Goal: Transaction & Acquisition: Subscribe to service/newsletter

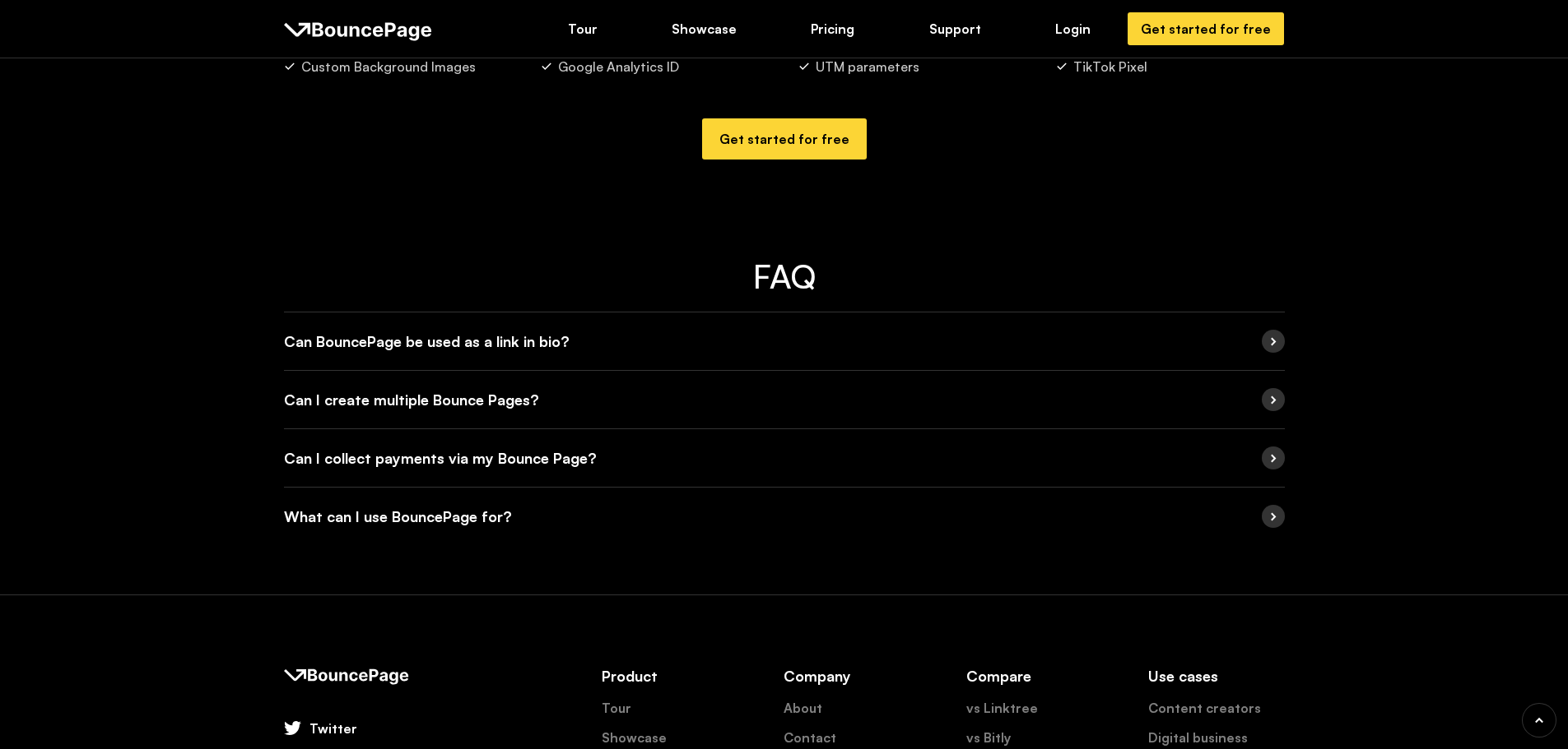
scroll to position [3043, 0]
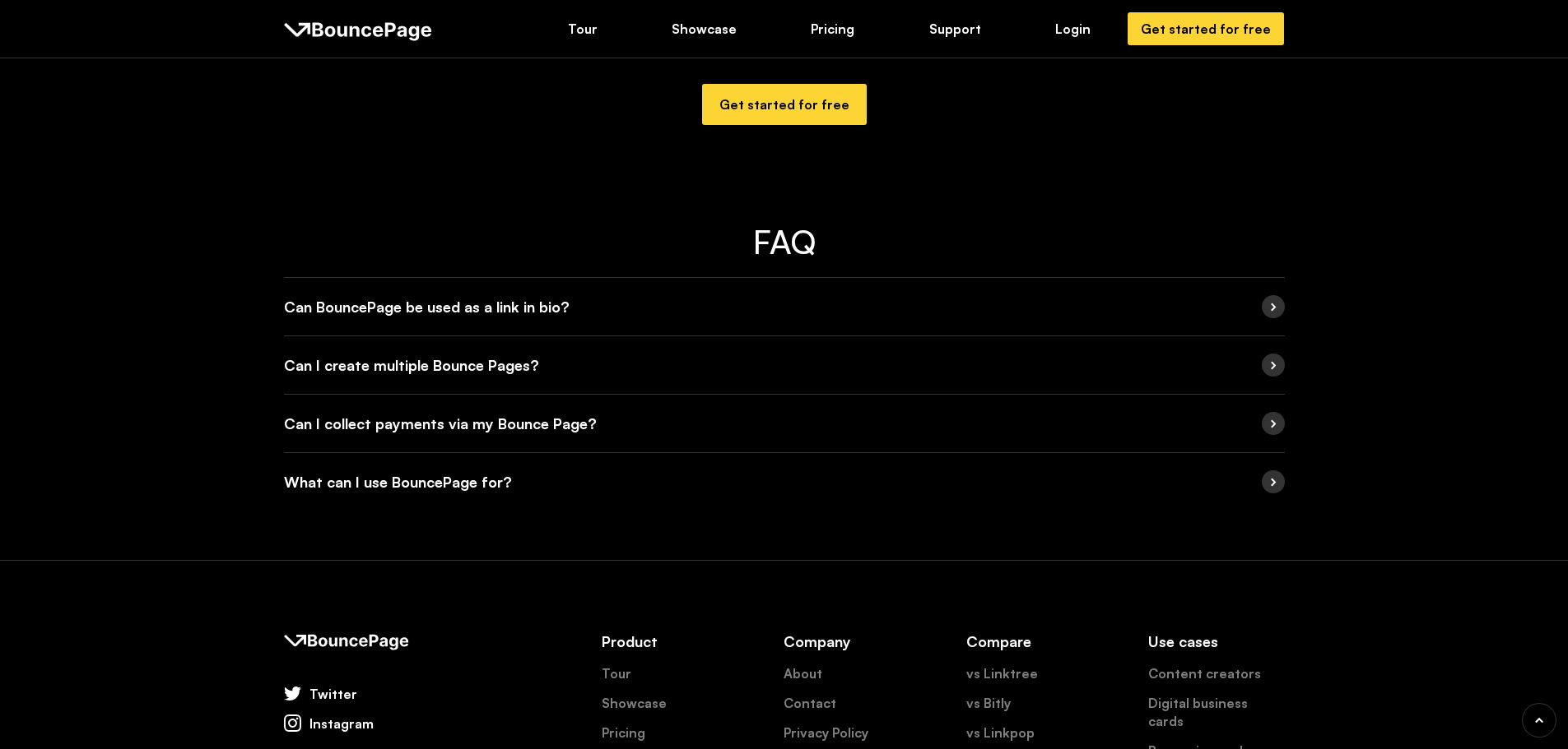
click at [623, 300] on div "Can BouncePage be used as a link in bio?" at bounding box center [784, 306] width 1001 height 57
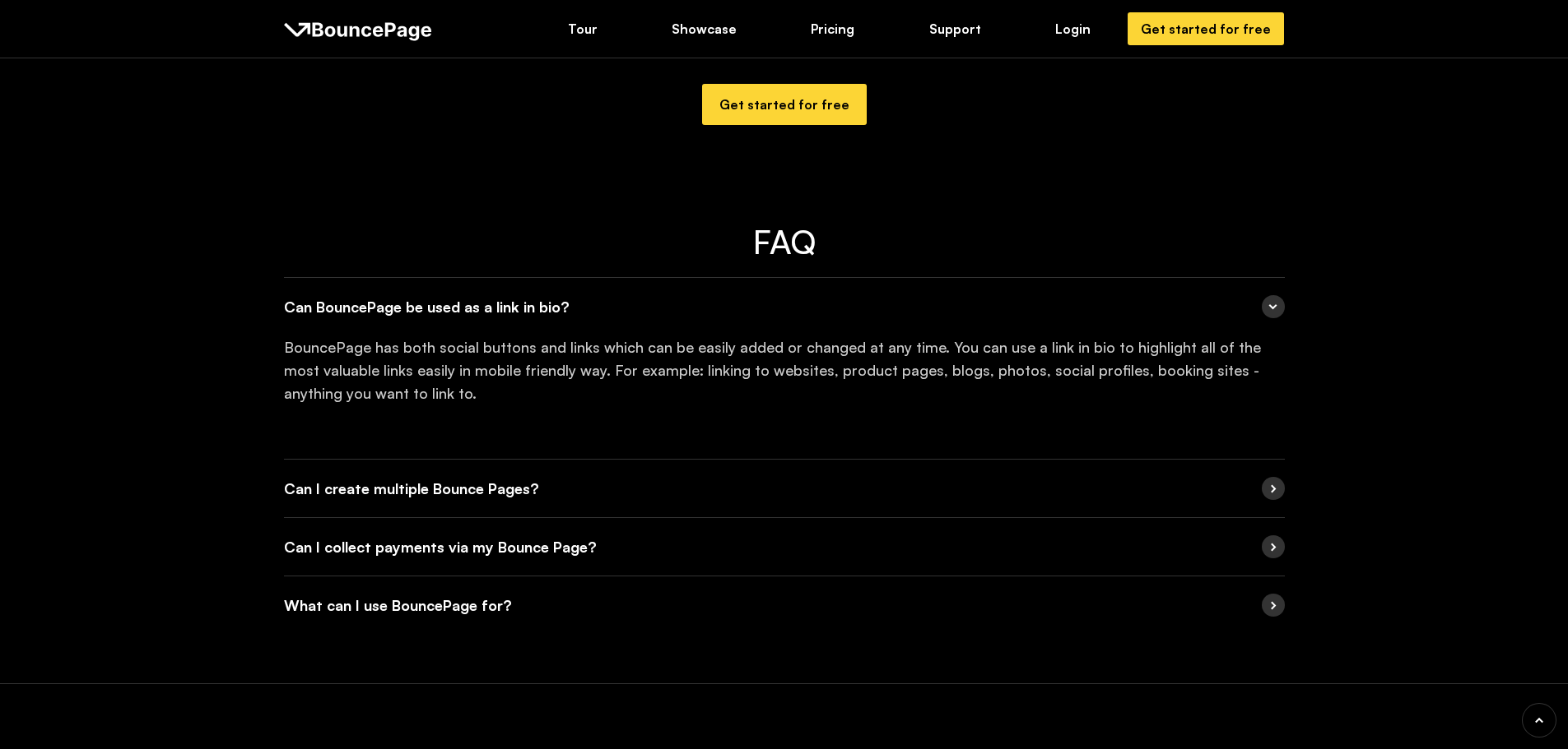
click at [574, 480] on div "Can I create multiple Bounce Pages?" at bounding box center [784, 488] width 1001 height 57
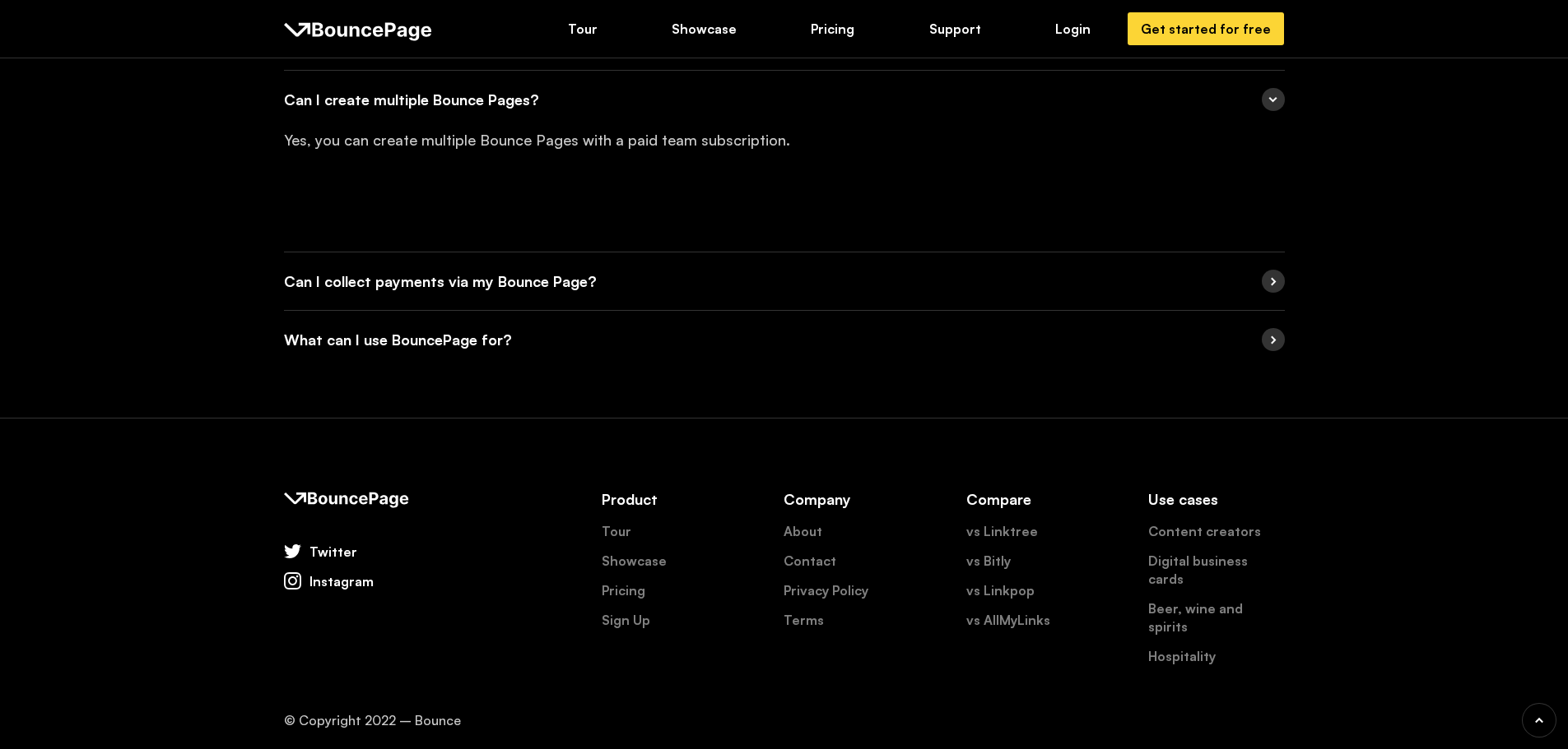
scroll to position [3433, 0]
click at [621, 590] on link "Pricing" at bounding box center [624, 588] width 44 height 18
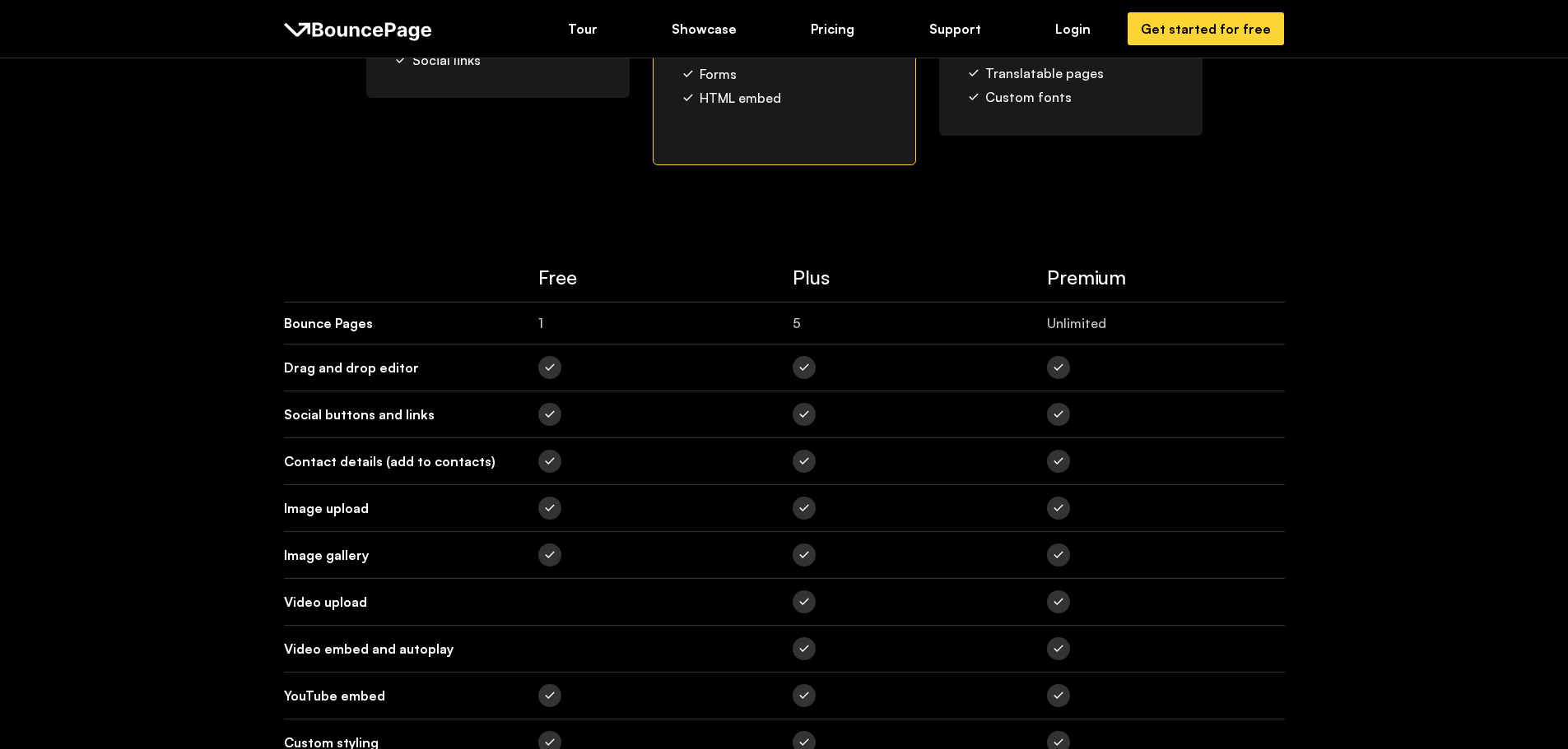
scroll to position [247, 0]
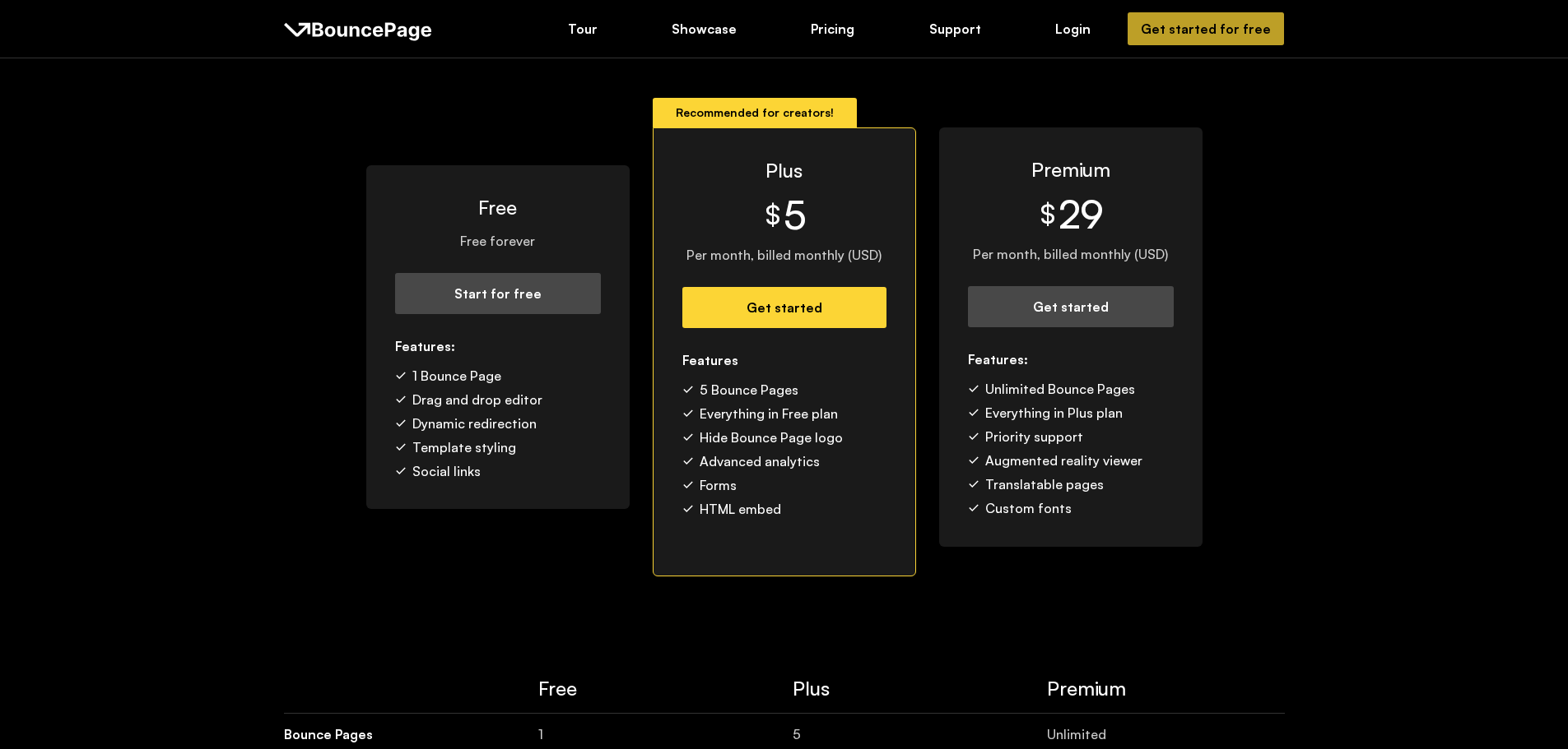
click at [1186, 20] on div "Get started for free" at bounding box center [1206, 29] width 130 height 18
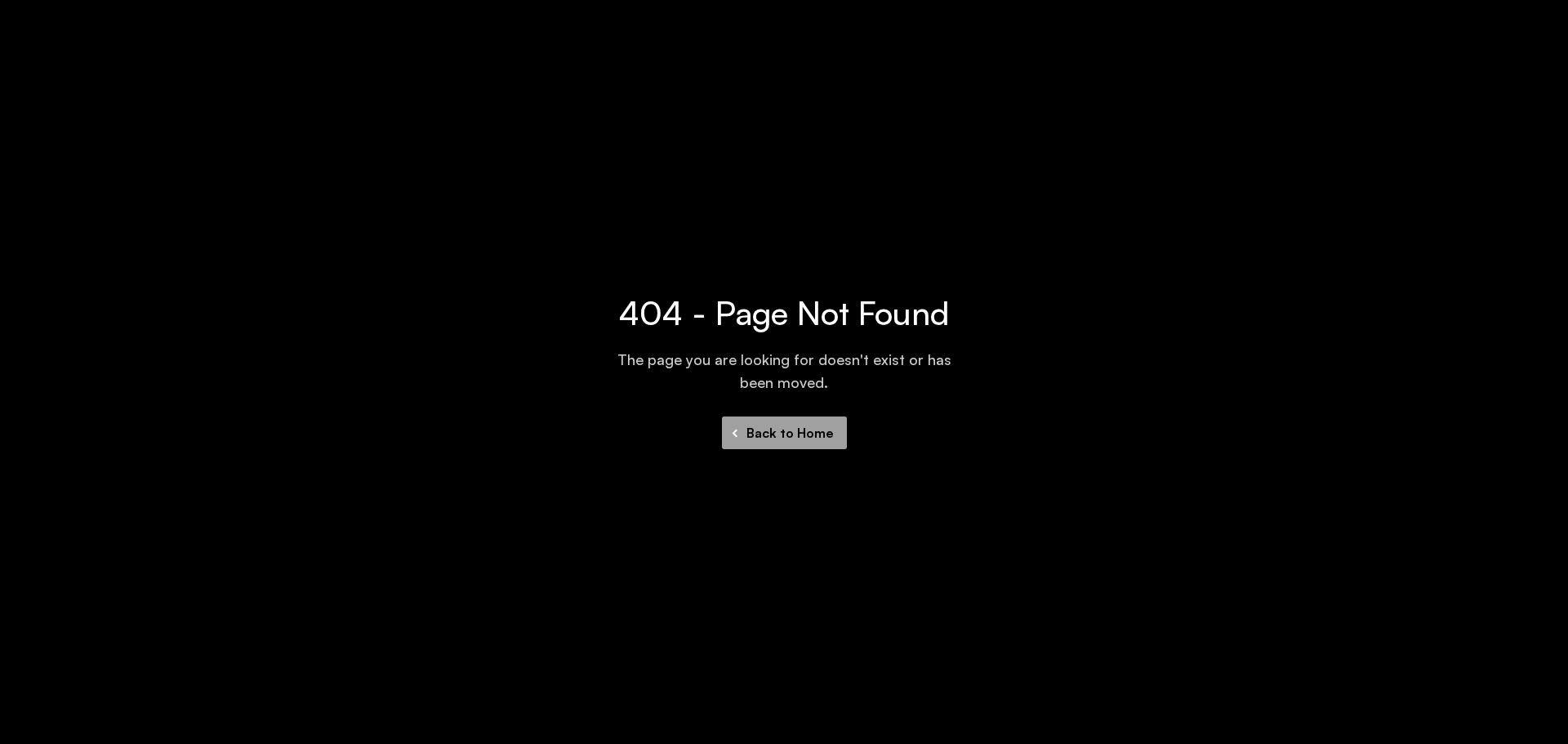
click at [733, 435] on img at bounding box center [735, 433] width 11 height 11
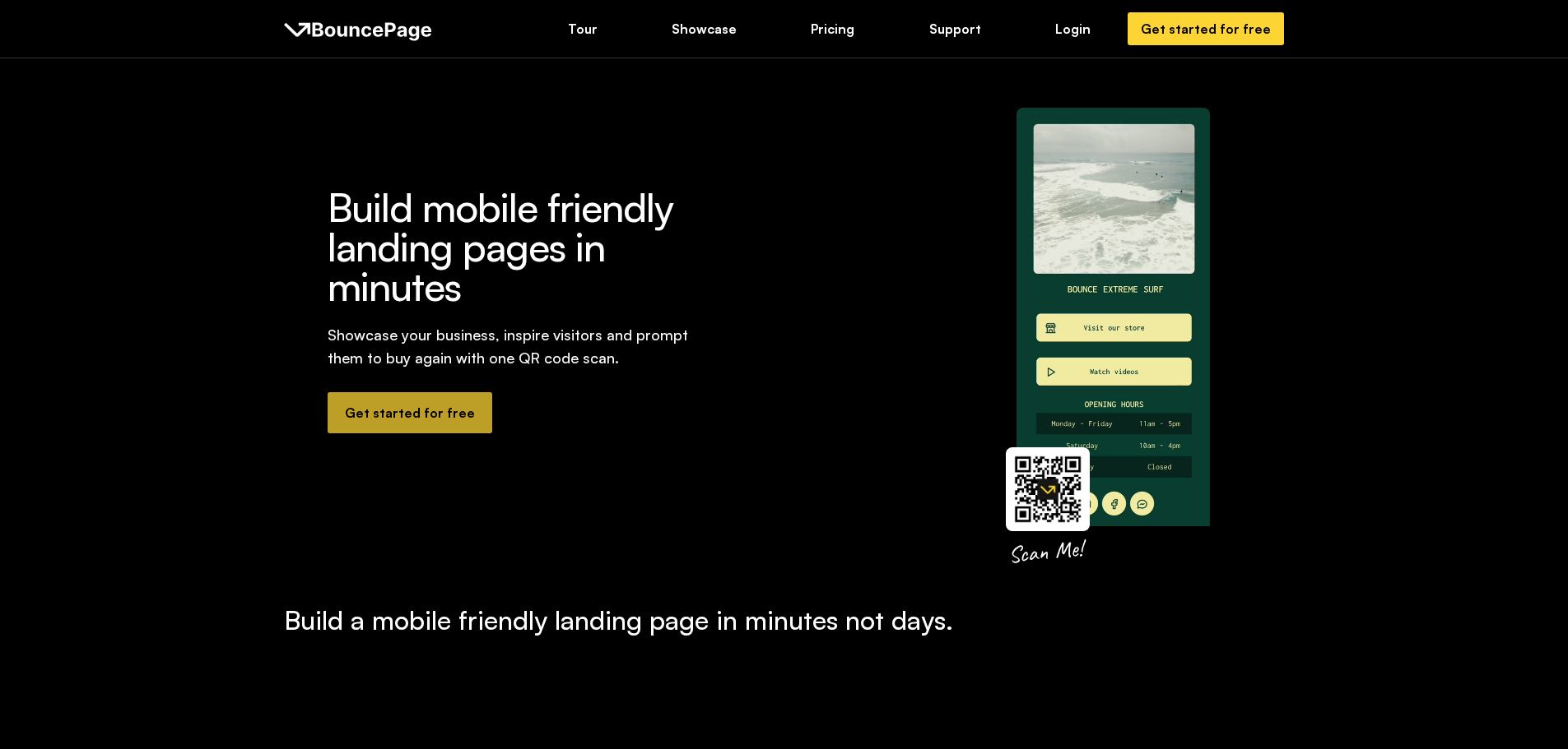
click at [383, 404] on div "Get started for free" at bounding box center [410, 413] width 130 height 18
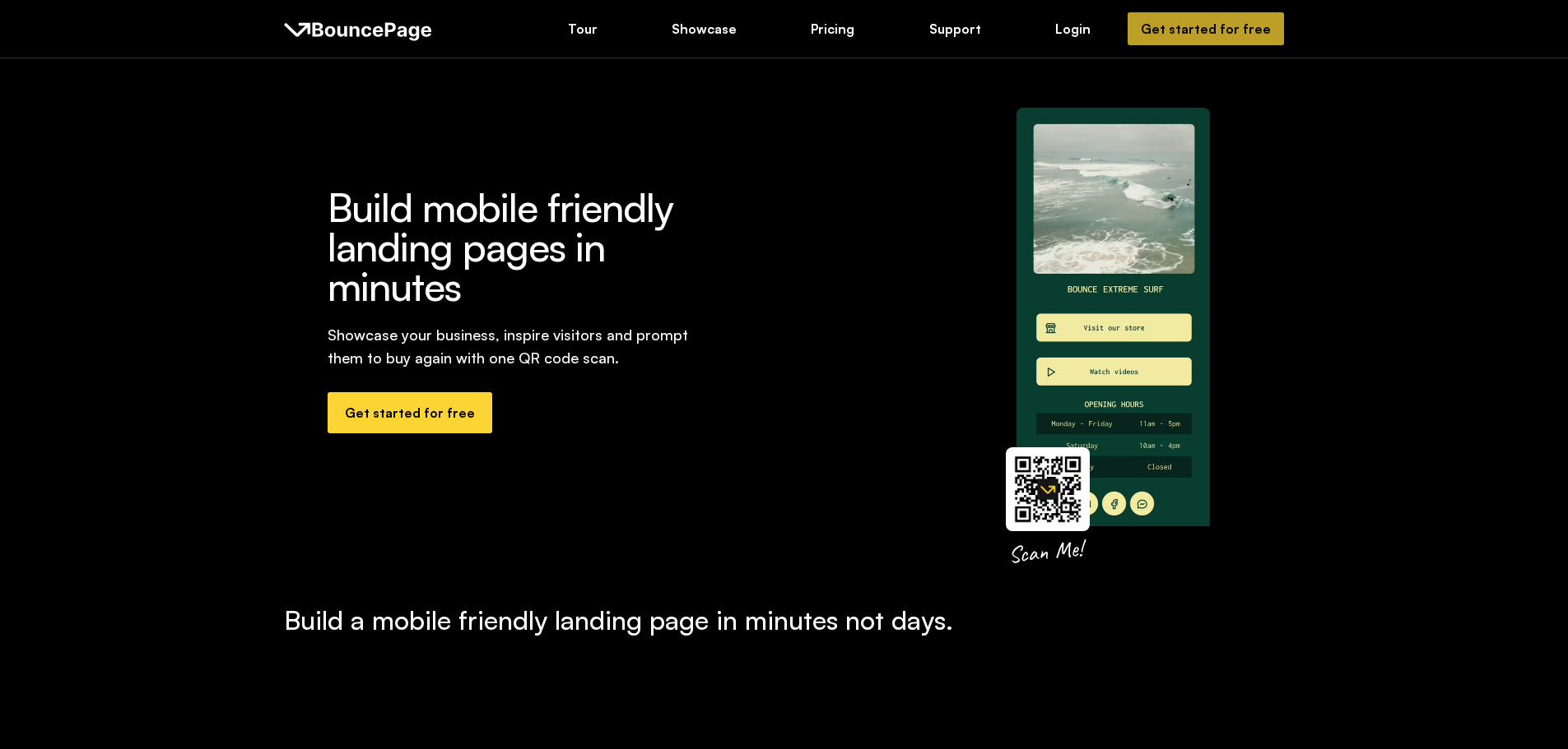
click at [1253, 30] on div "Get started for free" at bounding box center [1206, 29] width 130 height 18
